Goal: Task Accomplishment & Management: Manage account settings

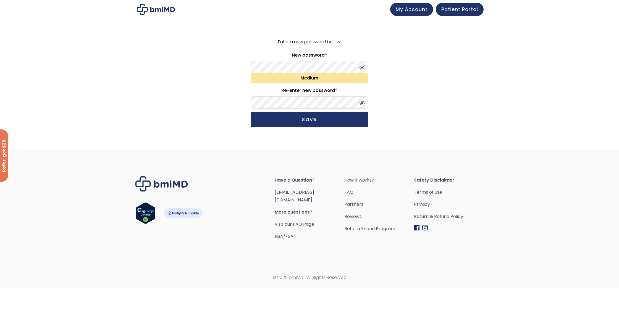
drag, startPoint x: 434, startPoint y: 81, endPoint x: 430, endPoint y: 81, distance: 4.2
click at [433, 81] on form "Enter a new password below. New password * Medium Re-enter new password * Save" at bounding box center [309, 83] width 341 height 91
click at [361, 67] on span at bounding box center [361, 66] width 8 height 4
click at [362, 103] on span at bounding box center [361, 101] width 8 height 4
click at [417, 106] on form "Enter a new password below. New password * Medium Re-enter new password * Save" at bounding box center [309, 83] width 341 height 91
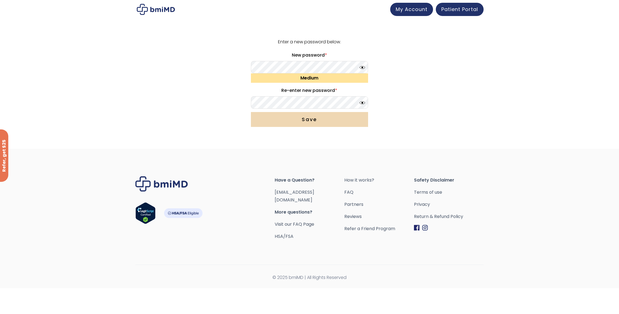
click at [325, 123] on button "Save" at bounding box center [309, 119] width 117 height 15
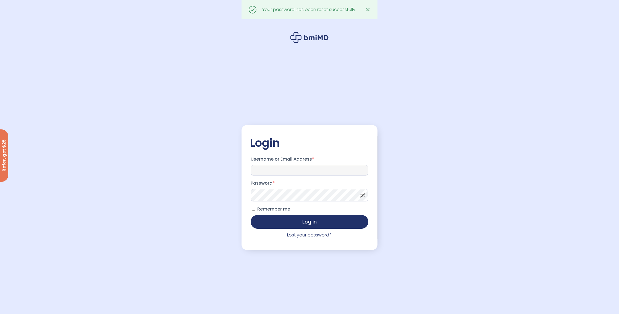
click at [273, 166] on input "Username or Email Address *" at bounding box center [310, 170] width 118 height 10
paste input "**********"
type input "**********"
click at [364, 196] on span at bounding box center [361, 194] width 8 height 4
click at [255, 210] on label "Remember me" at bounding box center [270, 209] width 39 height 9
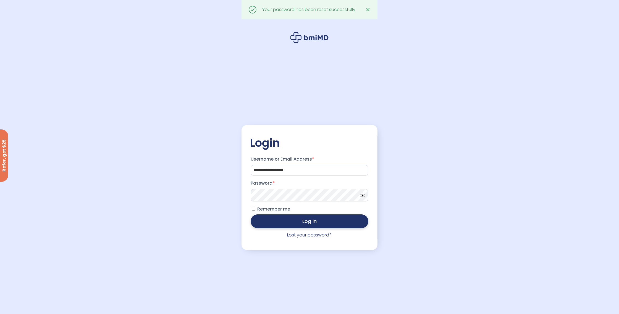
click at [309, 223] on button "Log in" at bounding box center [310, 222] width 118 height 14
click at [364, 196] on span at bounding box center [361, 194] width 8 height 4
click at [435, 197] on div "**********" at bounding box center [309, 171] width 619 height 342
click at [289, 223] on button "Log in" at bounding box center [310, 222] width 118 height 14
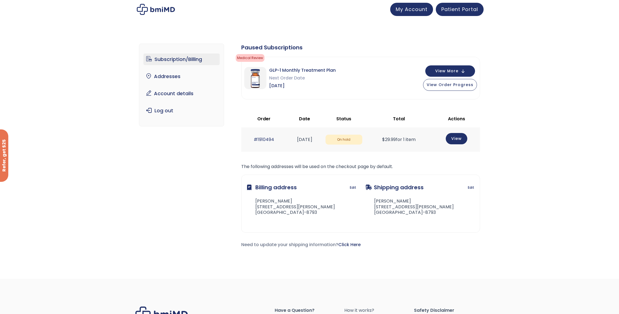
click at [182, 60] on link "Subscription/Billing" at bounding box center [181, 60] width 77 height 12
click at [455, 86] on span "View Order Progress" at bounding box center [449, 84] width 47 height 6
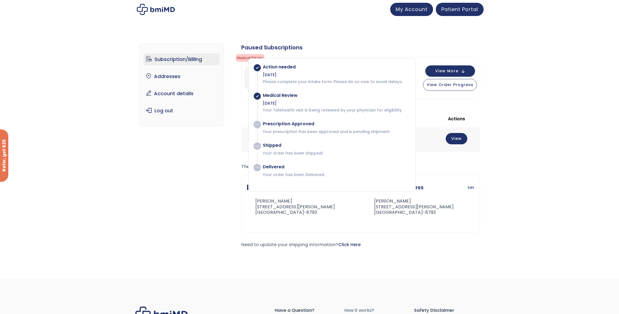
drag, startPoint x: 352, startPoint y: 27, endPoint x: 352, endPoint y: 21, distance: 5.3
click at [355, 23] on div "JOIN 50k+ MEMBERS IN REACHING THEIR WEIGHT LOSS GOALS .path{fill:none;stroke:#3…" at bounding box center [309, 209] width 619 height 419
